Goal: Complete application form

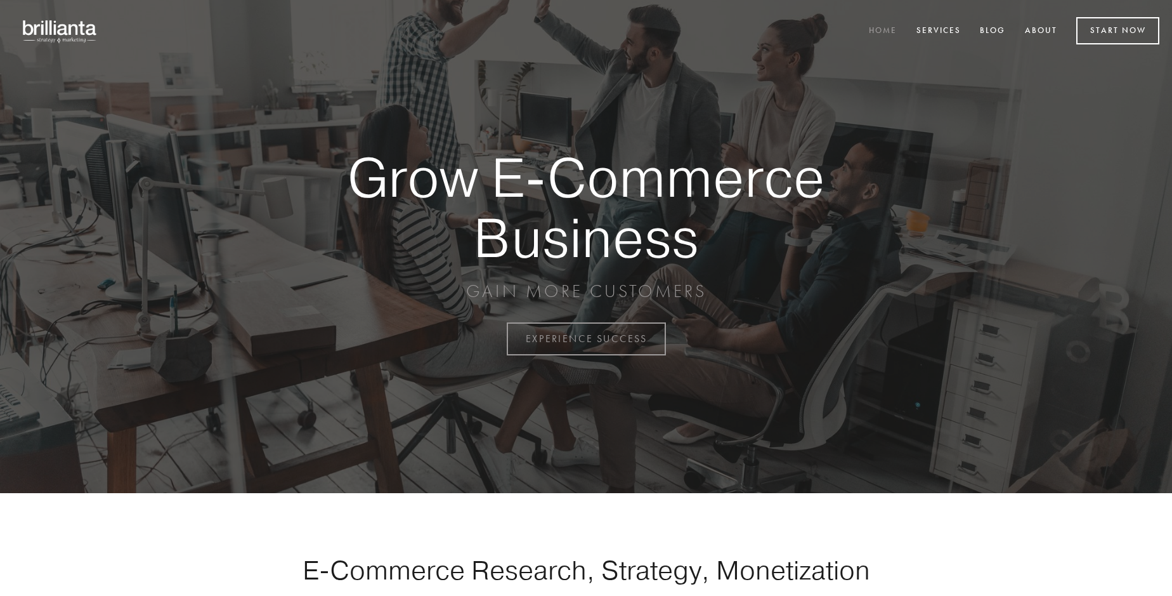
scroll to position [3326, 0]
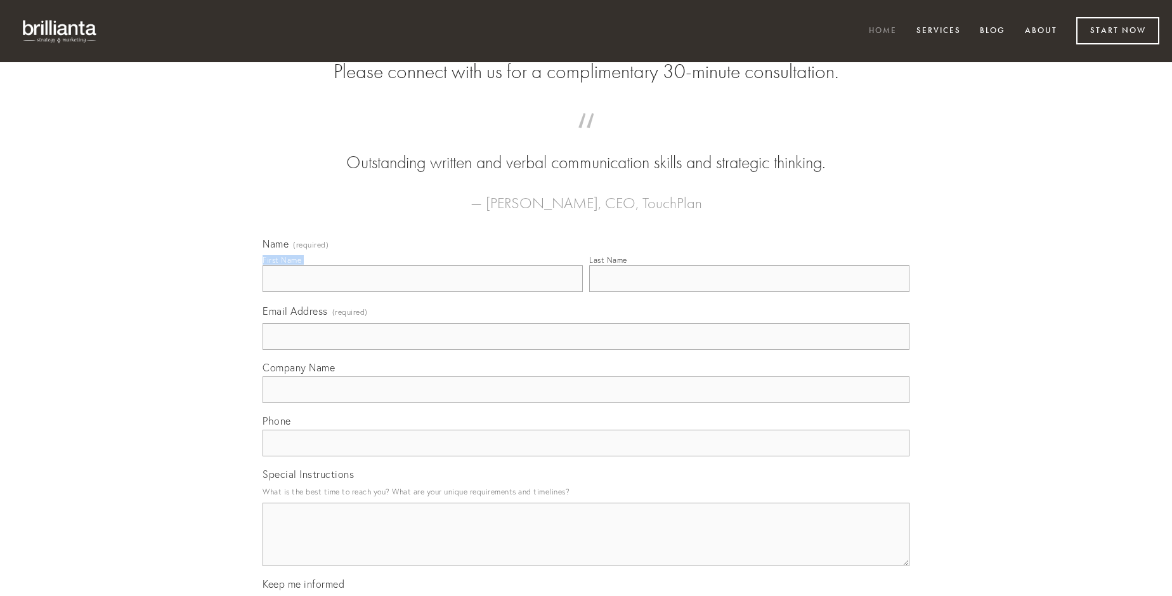
type input "[PERSON_NAME]"
click at [749, 292] on input "Last Name" at bounding box center [749, 278] width 320 height 27
type input "[PERSON_NAME]"
click at [586, 350] on input "Email Address (required)" at bounding box center [586, 336] width 647 height 27
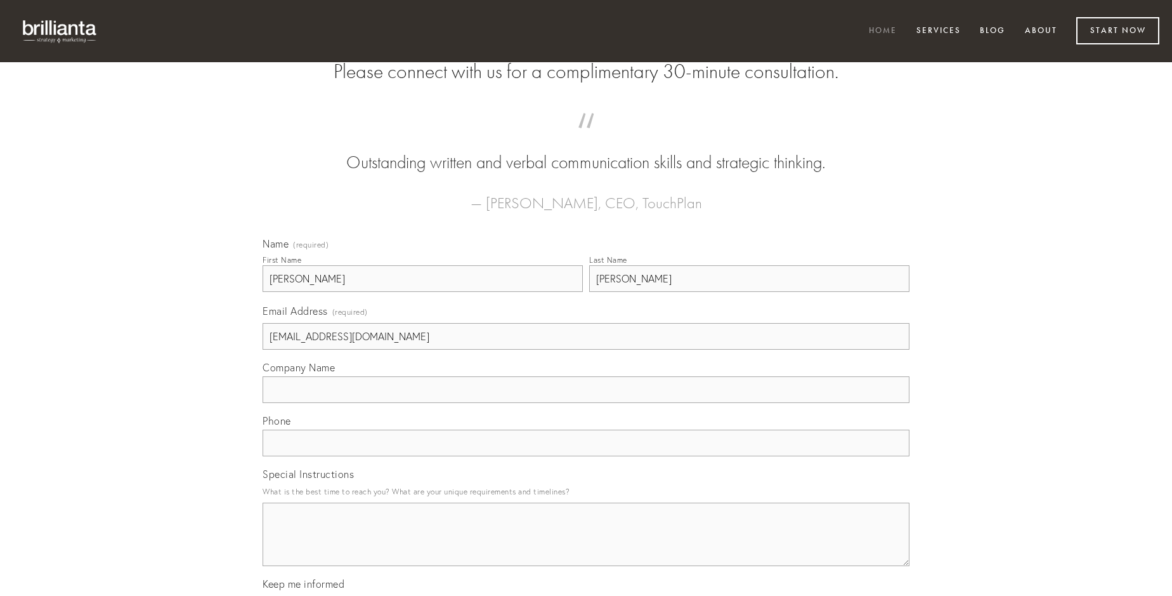
type input "[EMAIL_ADDRESS][DOMAIN_NAME]"
click at [586, 403] on input "Company Name" at bounding box center [586, 389] width 647 height 27
type input "vado"
click at [586, 456] on input "text" at bounding box center [586, 443] width 647 height 27
click at [586, 546] on textarea "Special Instructions" at bounding box center [586, 533] width 647 height 63
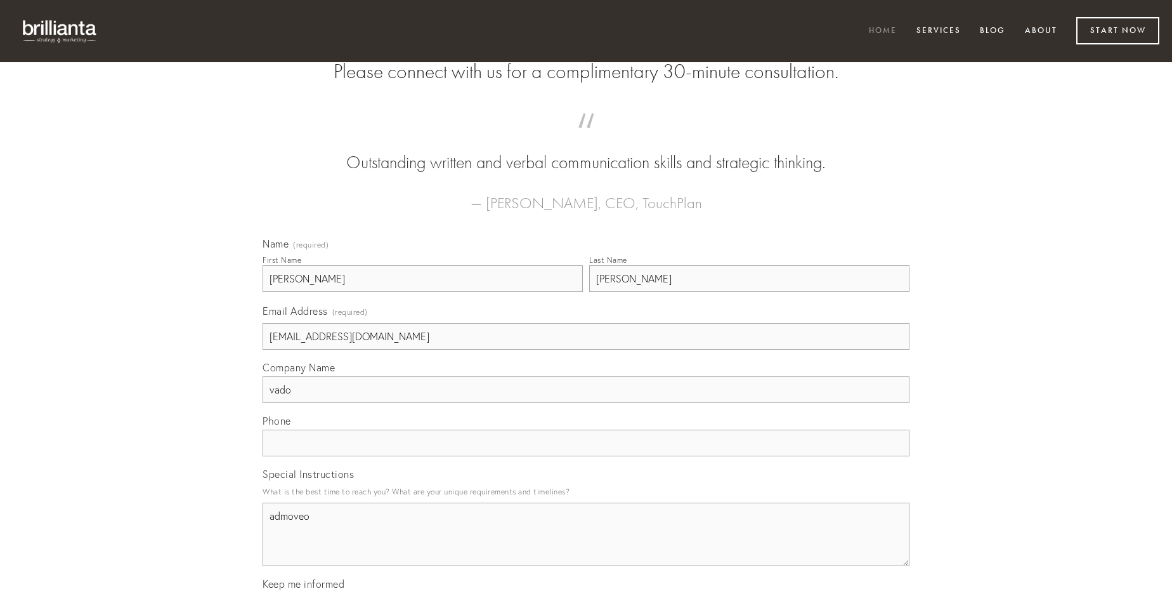
type textarea "admoveo"
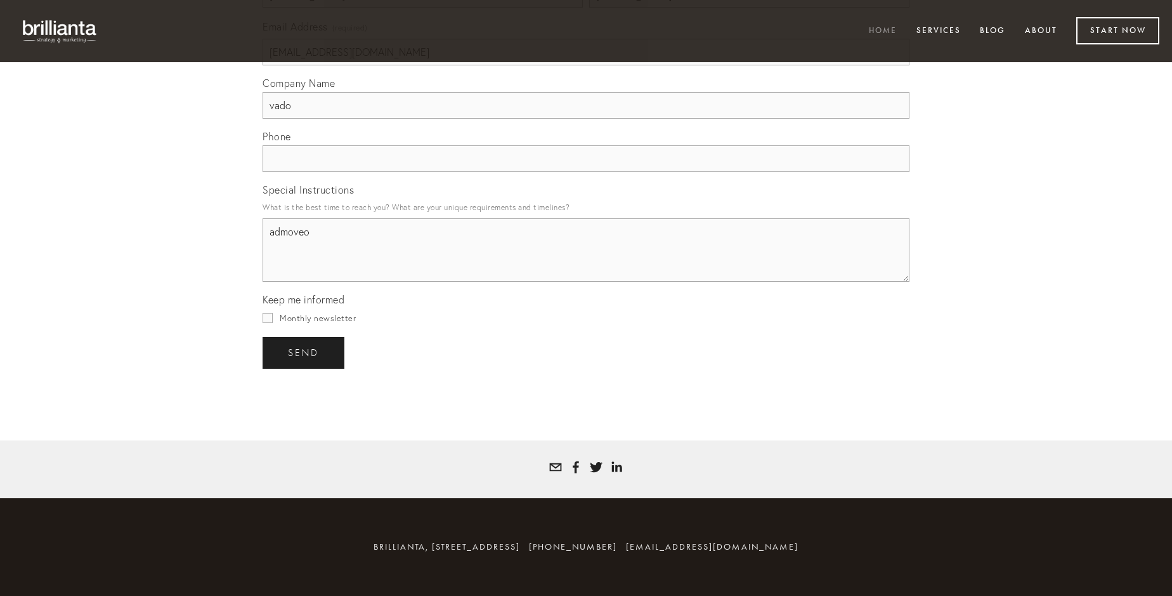
click at [305, 352] on span "send" at bounding box center [303, 352] width 31 height 11
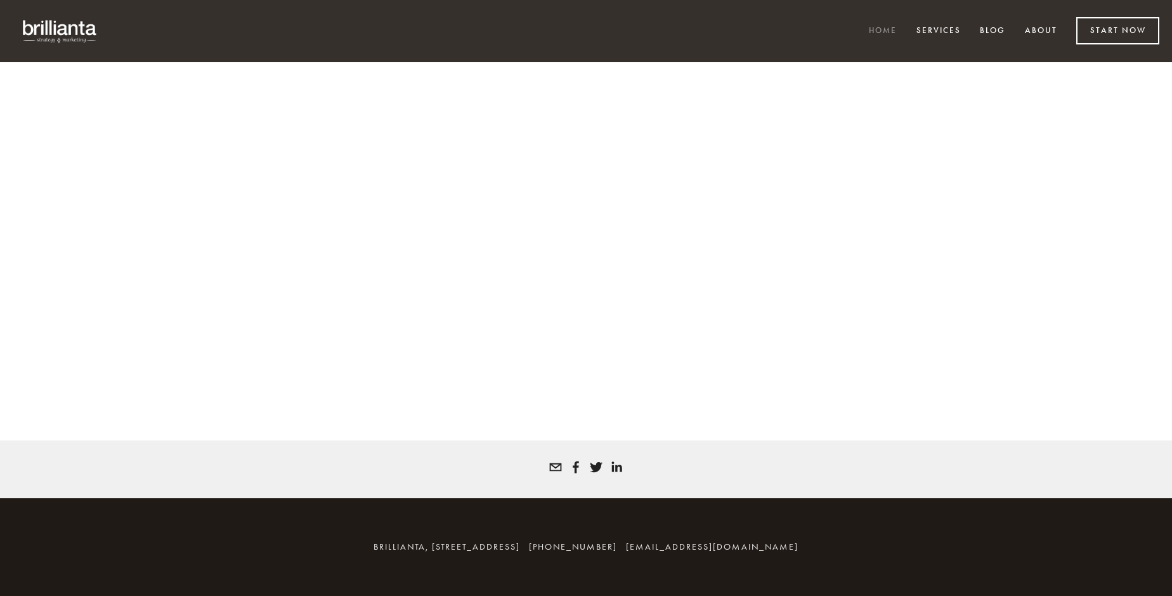
scroll to position [3309, 0]
